Goal: Task Accomplishment & Management: Manage account settings

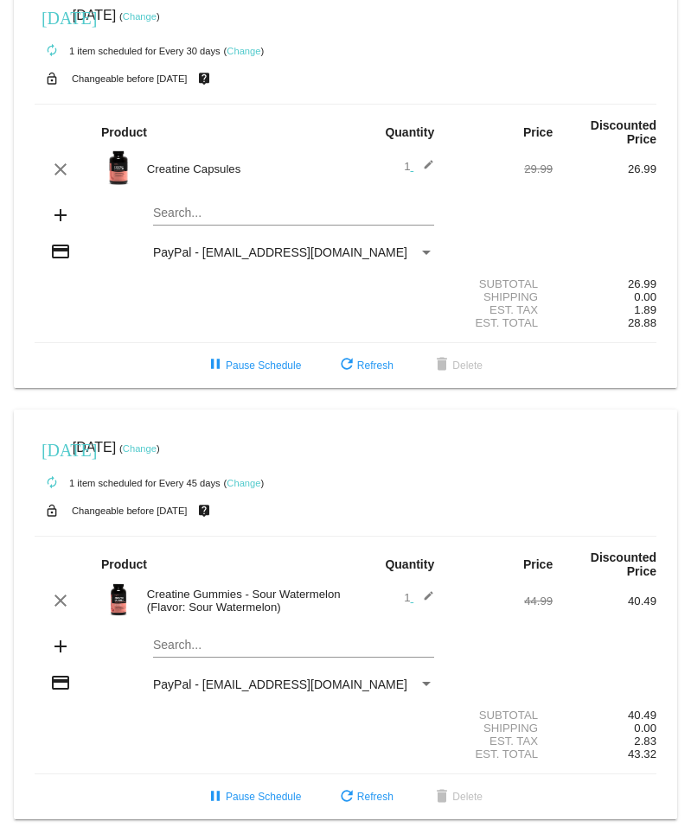
scroll to position [41, 0]
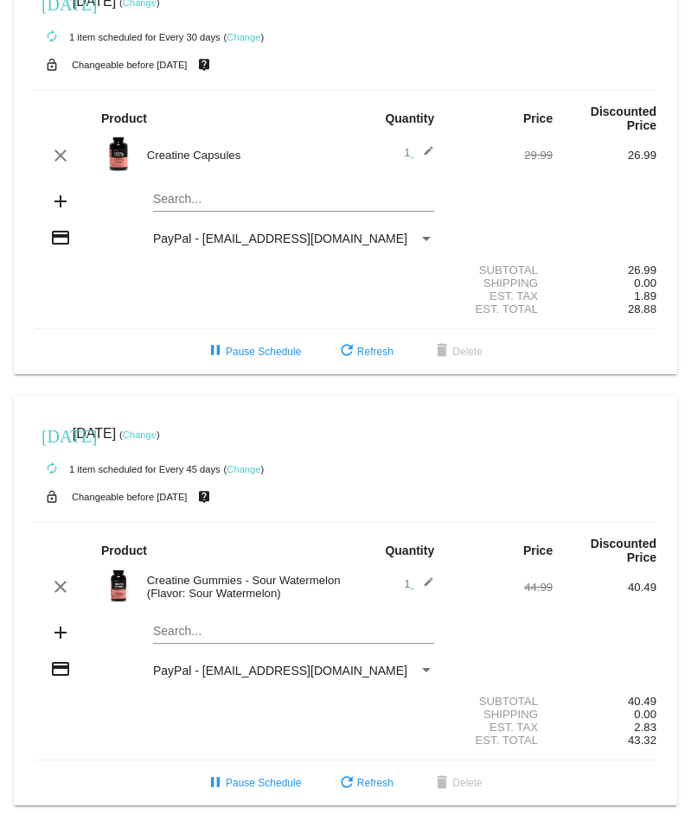
click at [240, 198] on mat-card "[DATE] [DATE] ( Change ) autorenew 1 item scheduled for Every 30 days ( Change …" at bounding box center [345, 169] width 663 height 411
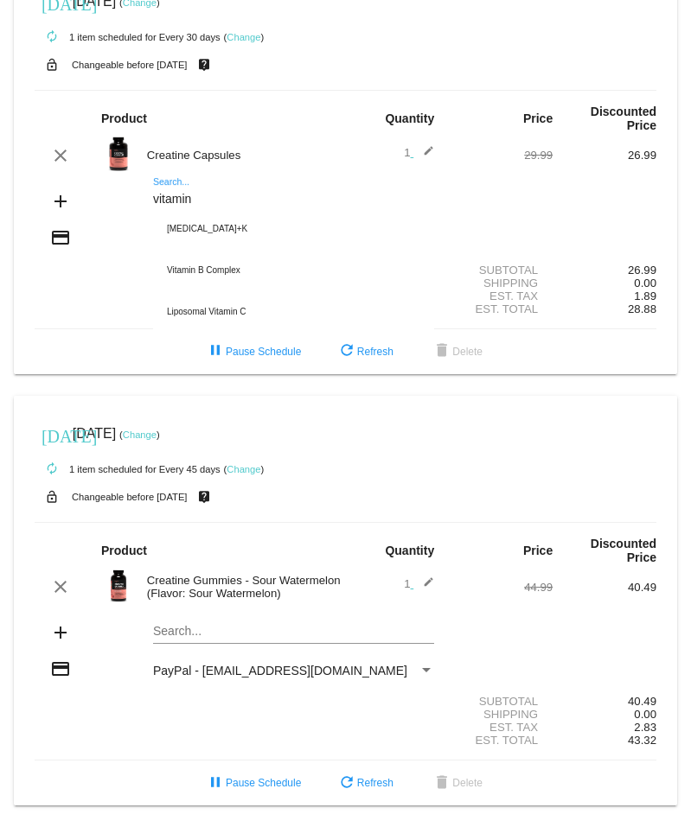
drag, startPoint x: 152, startPoint y: 199, endPoint x: 168, endPoint y: 199, distance: 15.6
click at [162, 199] on input "vitamin" at bounding box center [293, 200] width 281 height 14
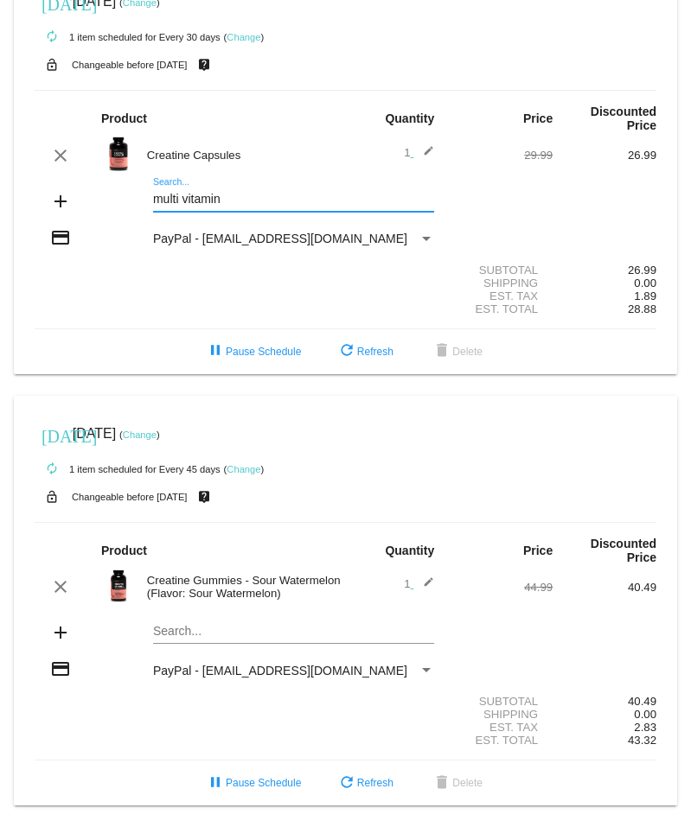
click at [179, 199] on input "multi vitamin" at bounding box center [293, 200] width 281 height 14
type input "multivitamin"
drag, startPoint x: 242, startPoint y: 201, endPoint x: 77, endPoint y: 186, distance: 165.8
click at [78, 186] on div "add multivitamin Search..." at bounding box center [345, 202] width 621 height 49
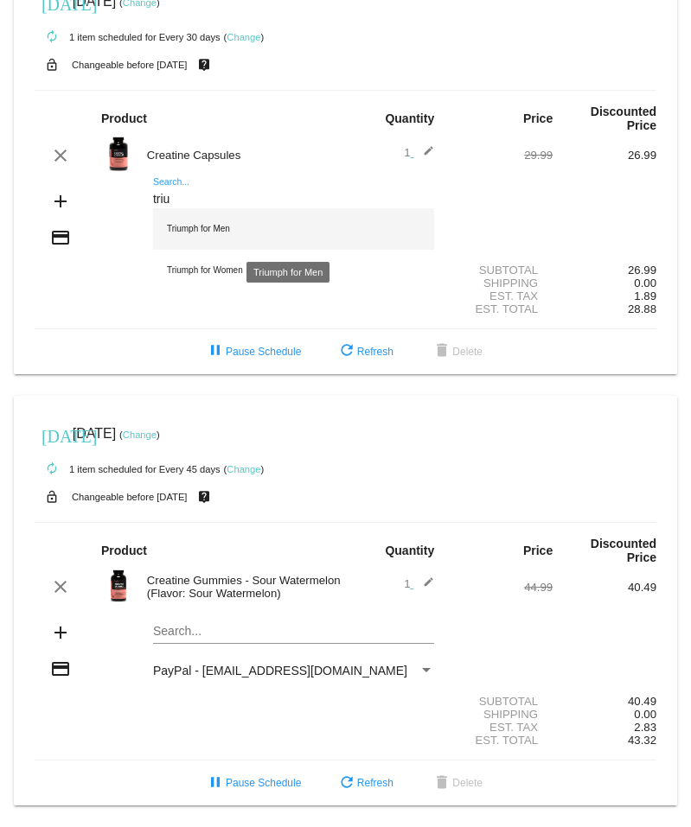
type input "triu"
click at [216, 227] on div "Triumph for Men" at bounding box center [293, 228] width 281 height 41
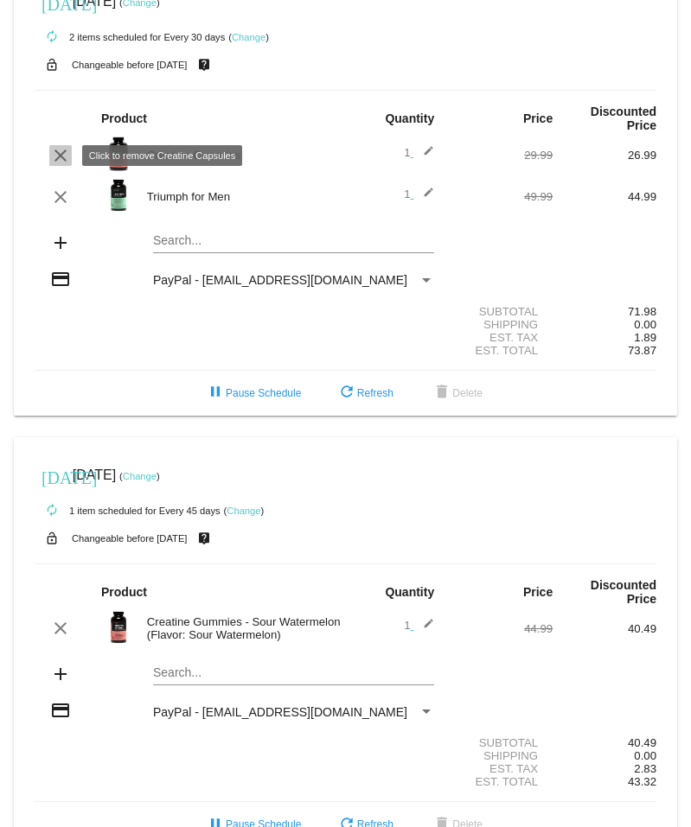
click at [54, 150] on mat-icon "clear" at bounding box center [60, 155] width 21 height 21
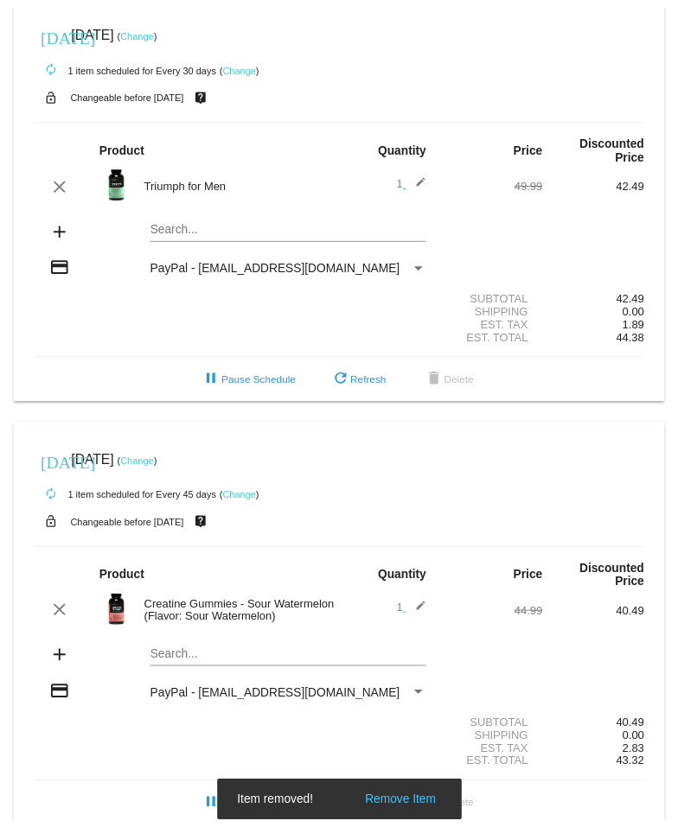
scroll to position [0, 0]
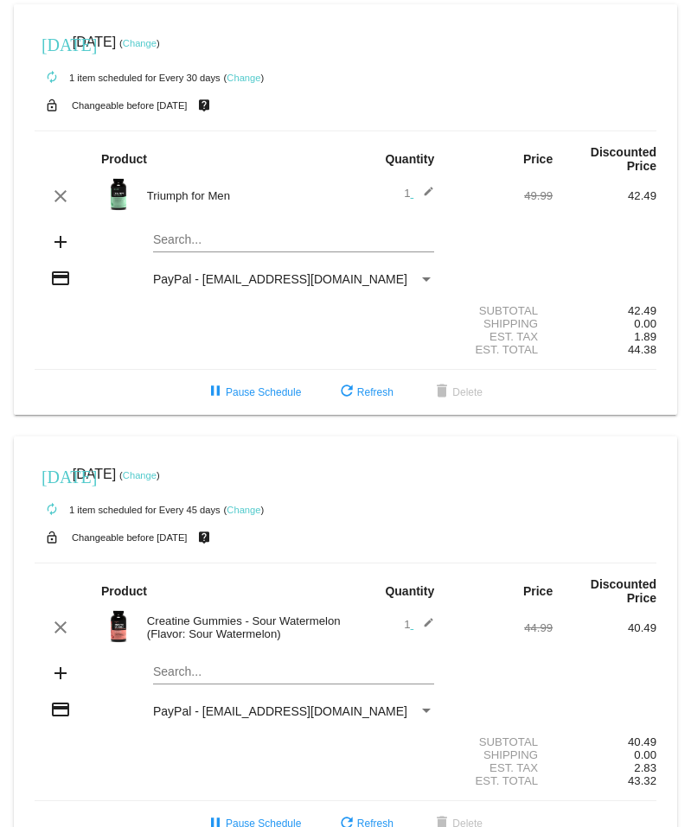
click at [156, 44] on link "Change" at bounding box center [140, 43] width 34 height 10
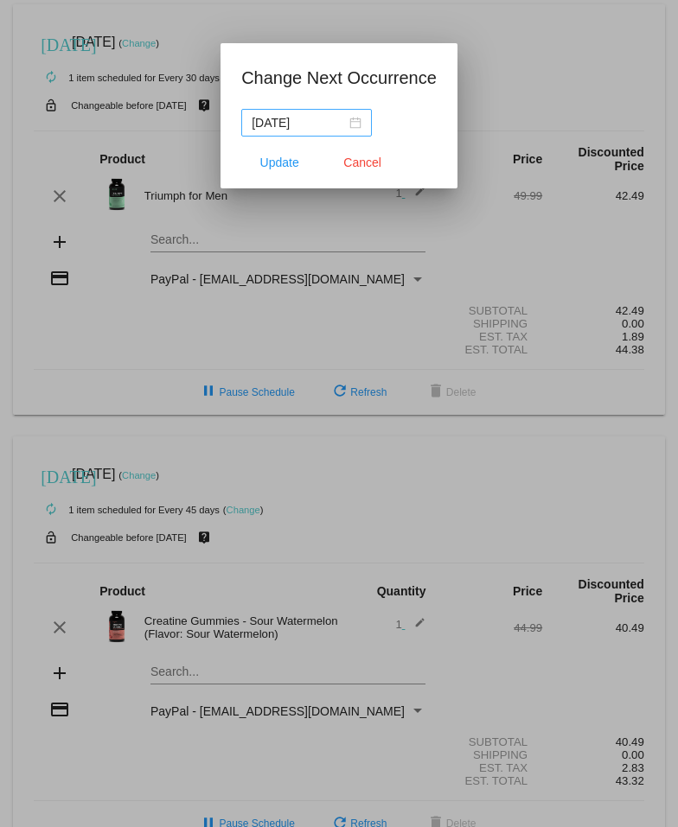
click at [353, 121] on div "[DATE]" at bounding box center [307, 122] width 110 height 19
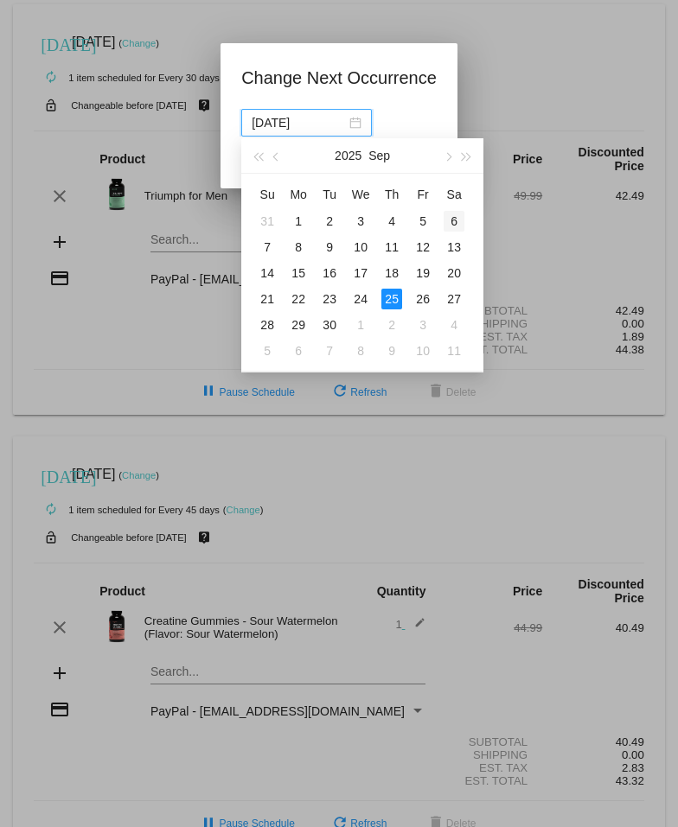
click at [454, 218] on div "6" at bounding box center [453, 221] width 21 height 21
type input "[DATE]"
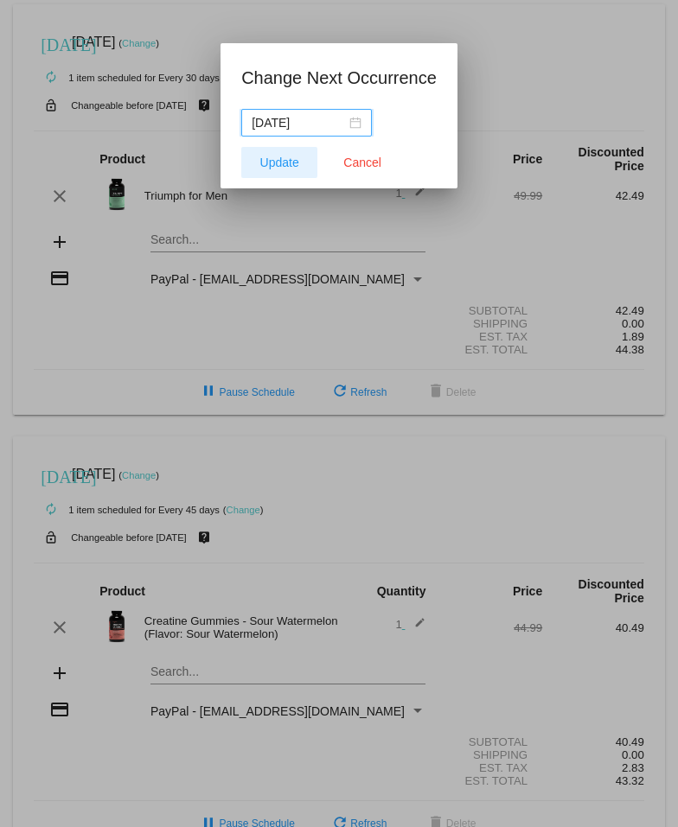
click at [277, 156] on span "Update" at bounding box center [279, 163] width 39 height 14
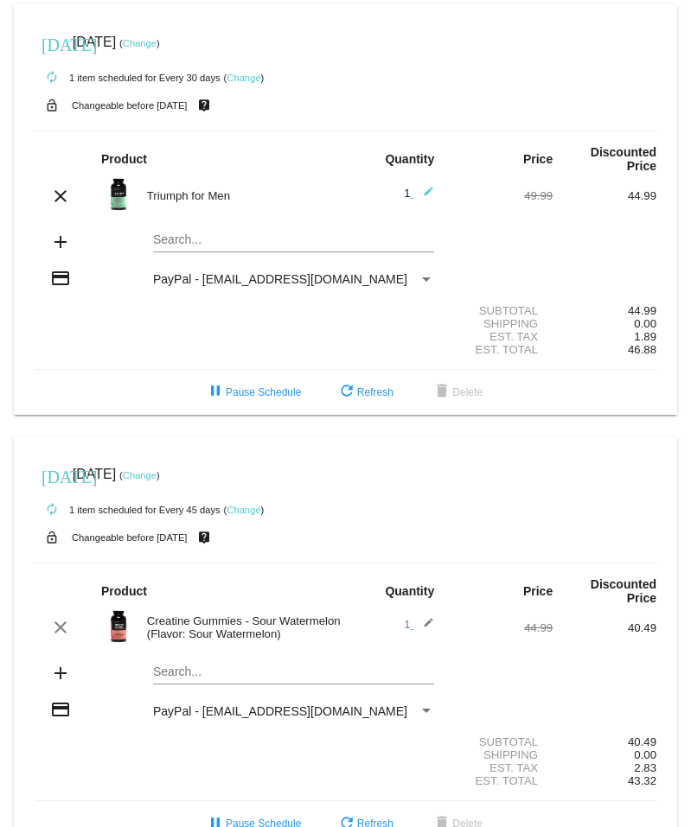
click at [249, 79] on link "Change" at bounding box center [243, 78] width 34 height 10
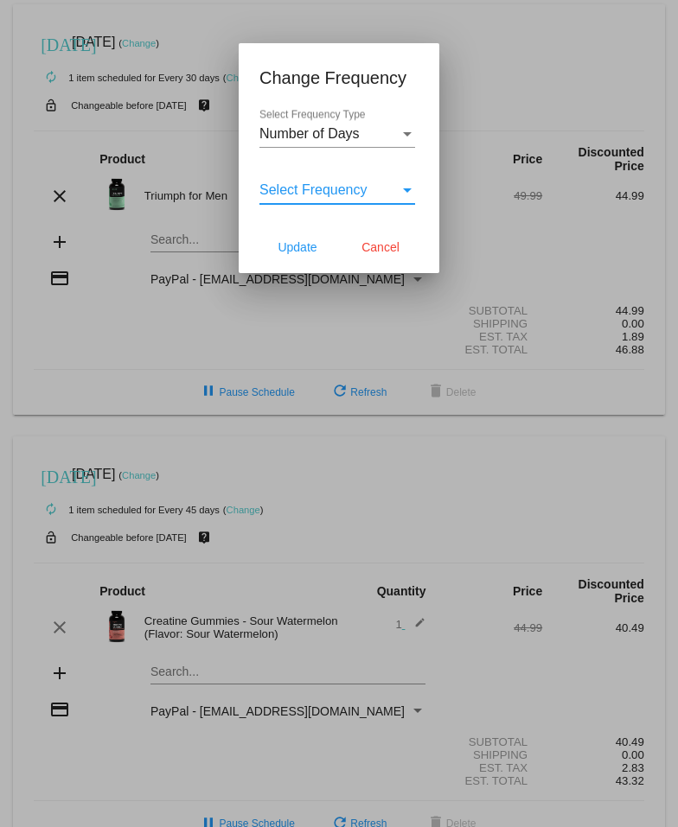
click at [405, 188] on div "Select Frequency" at bounding box center [407, 190] width 9 height 4
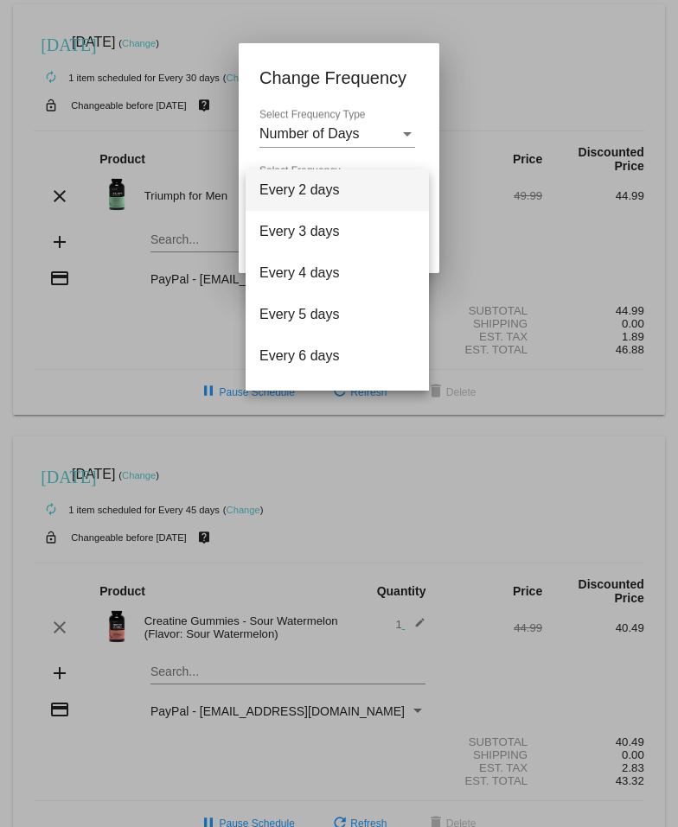
click at [405, 134] on div at bounding box center [339, 413] width 678 height 827
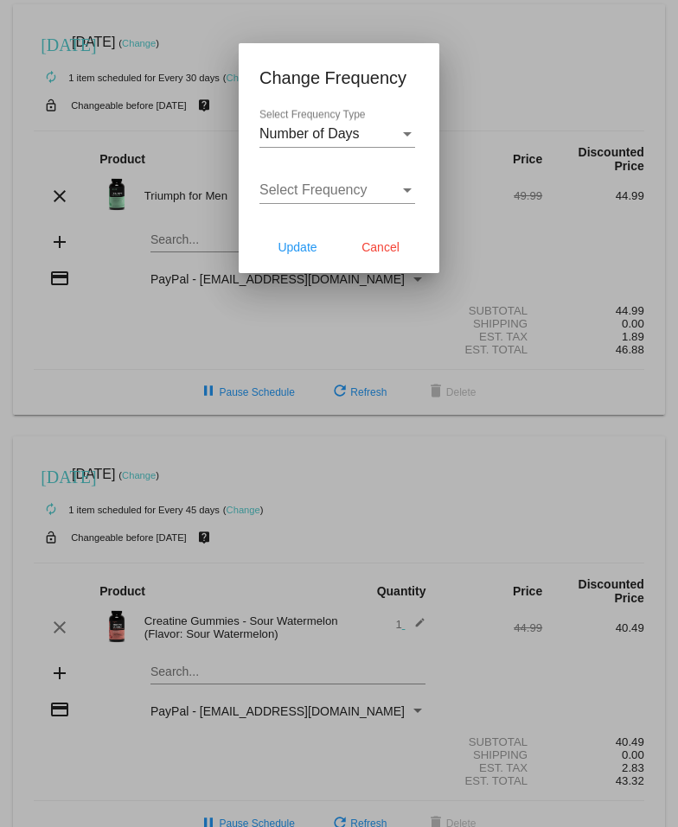
click at [382, 185] on div "Select Frequency" at bounding box center [329, 190] width 140 height 16
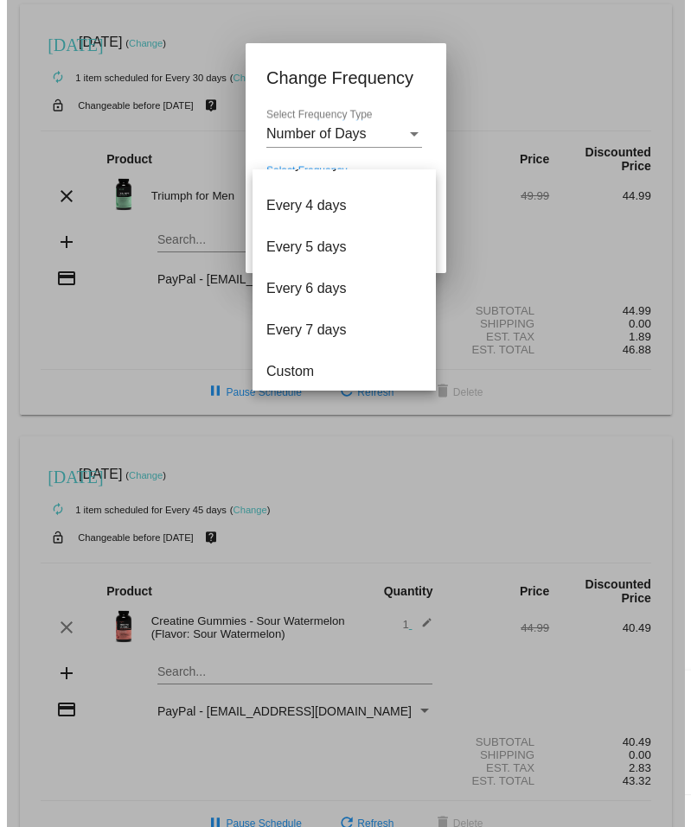
scroll to position [69, 0]
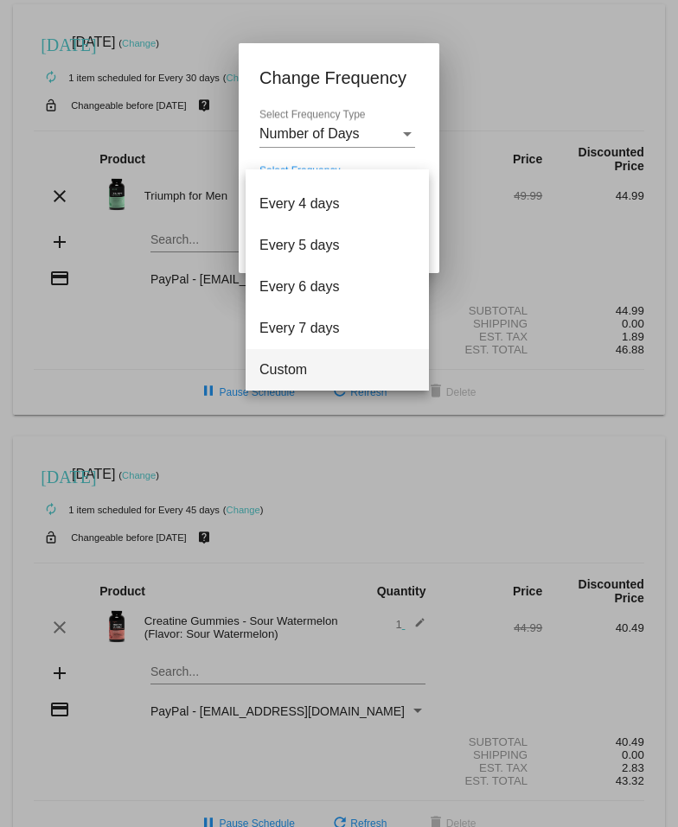
click at [301, 368] on span "Custom" at bounding box center [337, 369] width 156 height 41
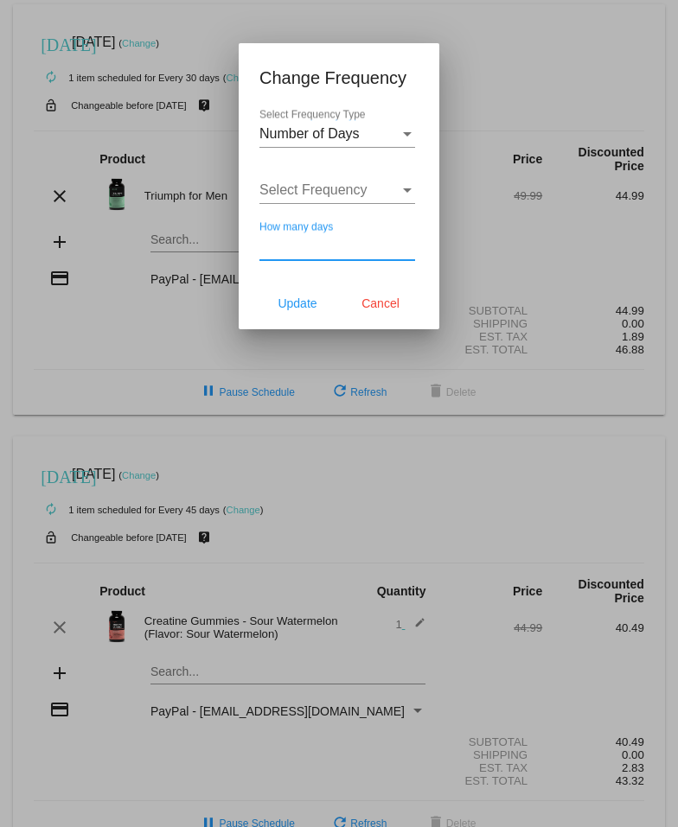
click at [380, 245] on input "How many days" at bounding box center [337, 247] width 156 height 16
type input "60"
click at [309, 301] on span "Update" at bounding box center [296, 303] width 39 height 14
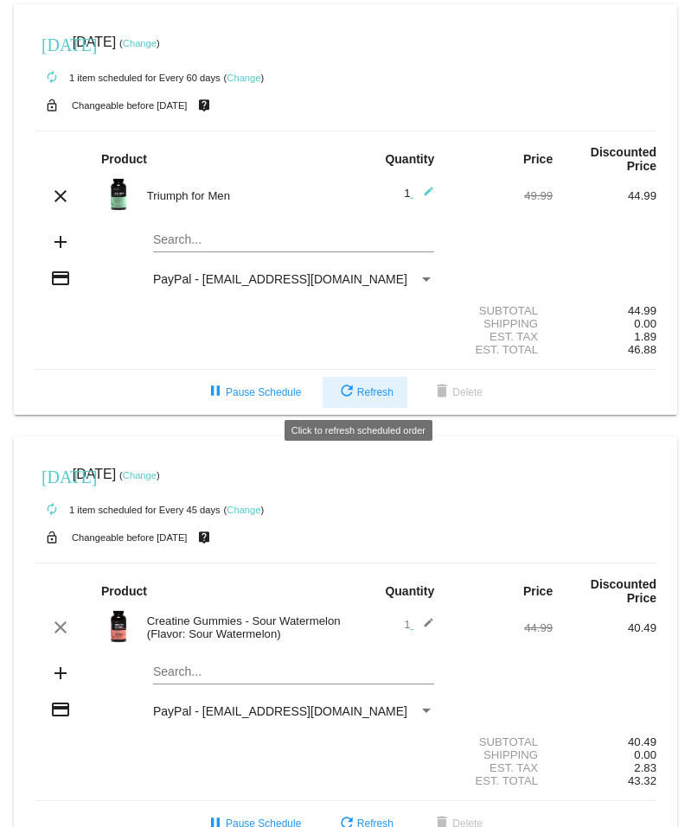
click at [362, 393] on span "refresh Refresh" at bounding box center [364, 392] width 57 height 12
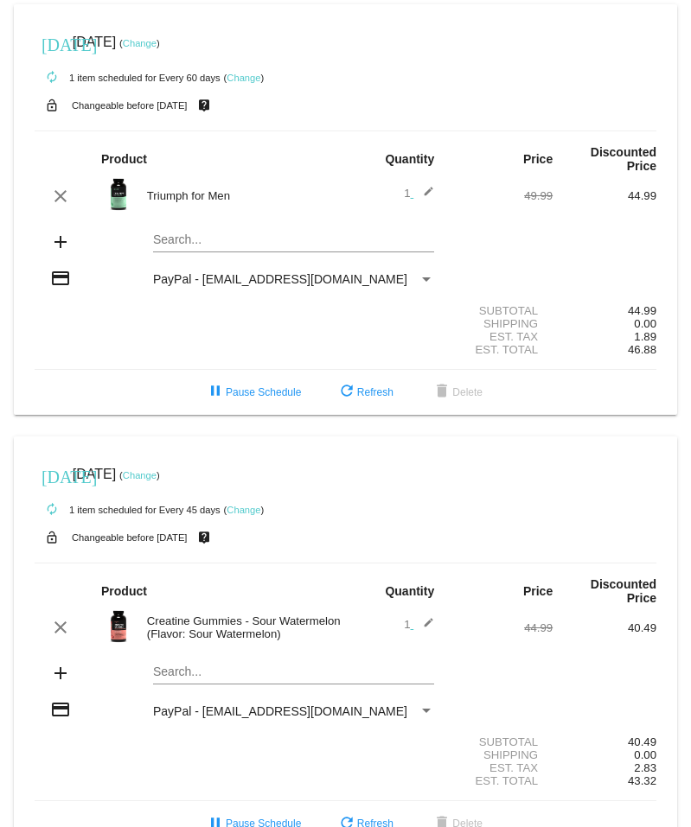
click at [476, 472] on div "[DATE] [DATE] ( Change )" at bounding box center [345, 474] width 621 height 35
